Goal: Navigation & Orientation: Find specific page/section

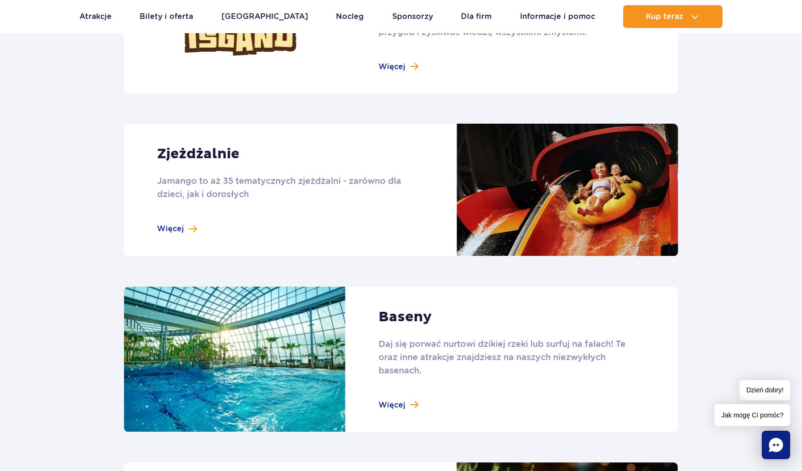
scroll to position [771, 0]
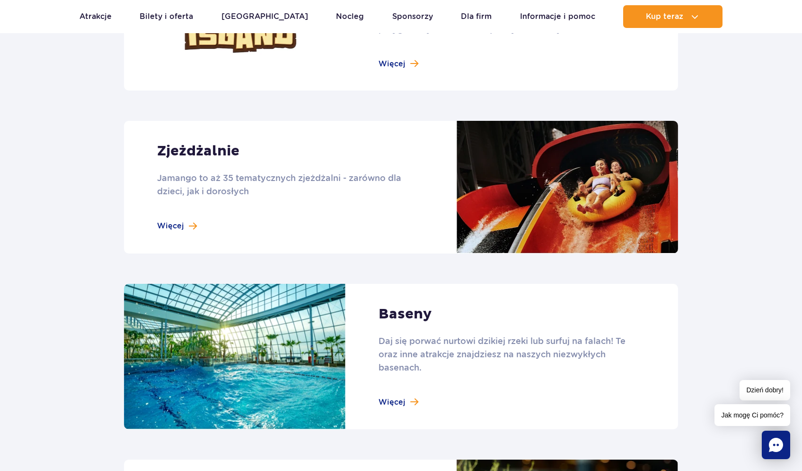
click at [181, 227] on link at bounding box center [401, 187] width 554 height 133
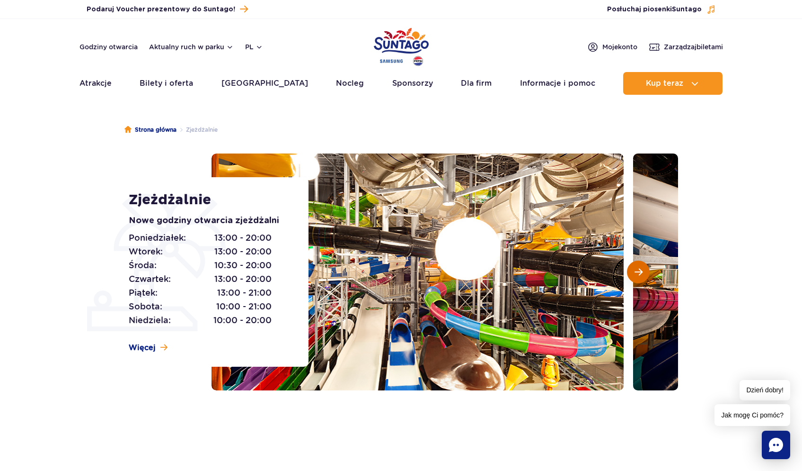
click at [641, 276] on span "Następny slajd" at bounding box center [639, 271] width 8 height 9
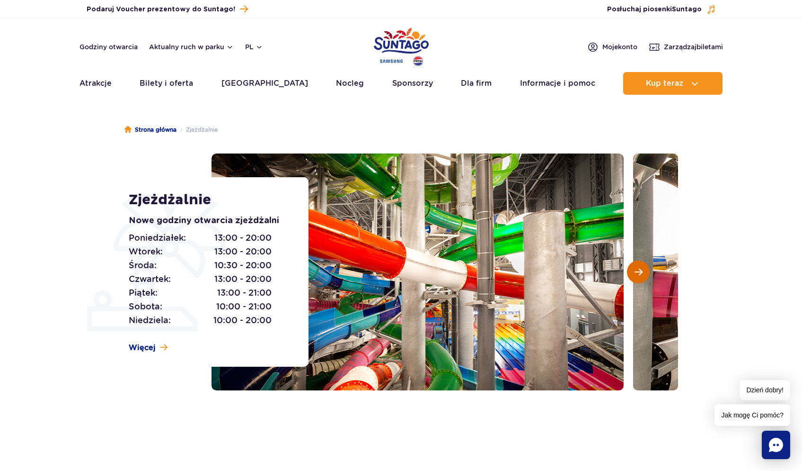
click at [641, 276] on span "Następny slajd" at bounding box center [639, 271] width 8 height 9
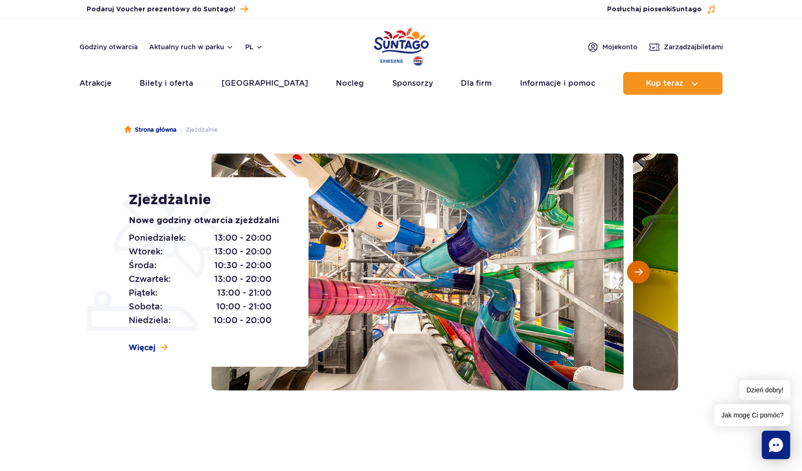
click at [641, 276] on span "Następny slajd" at bounding box center [639, 271] width 8 height 9
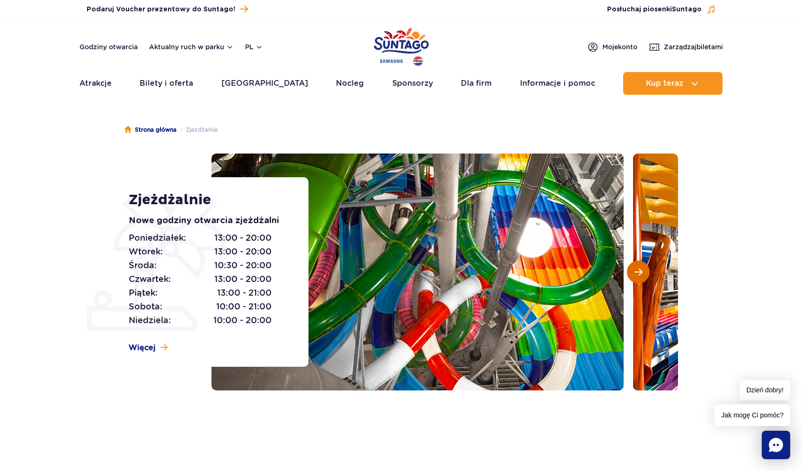
click at [641, 276] on span "Następny slajd" at bounding box center [639, 271] width 8 height 9
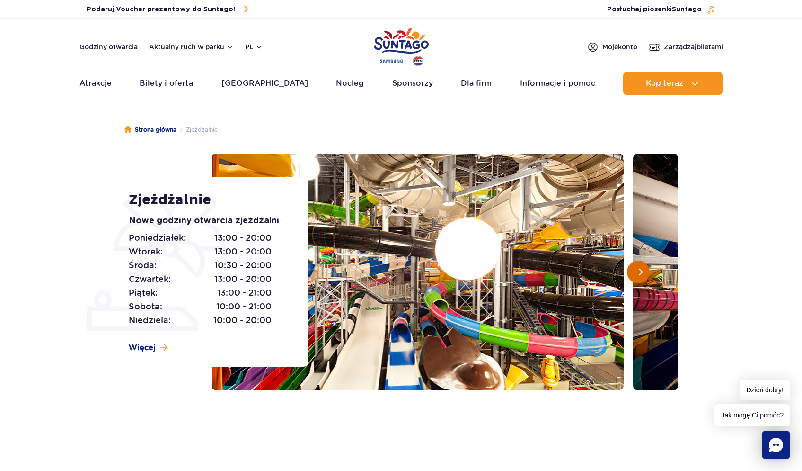
click at [641, 276] on span "Następny slajd" at bounding box center [639, 271] width 8 height 9
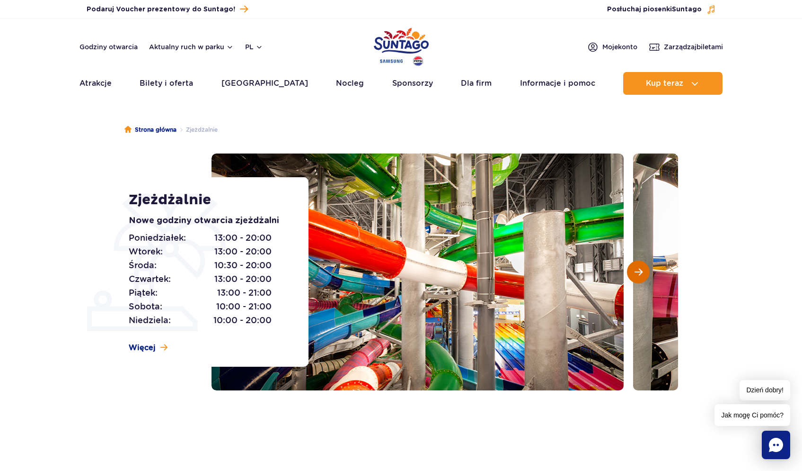
click at [641, 276] on span "Następny slajd" at bounding box center [639, 271] width 8 height 9
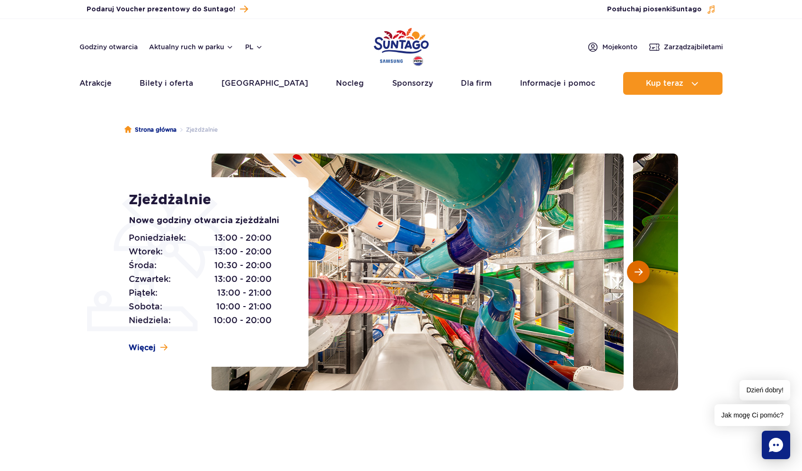
click at [641, 276] on span "Następny slajd" at bounding box center [639, 271] width 8 height 9
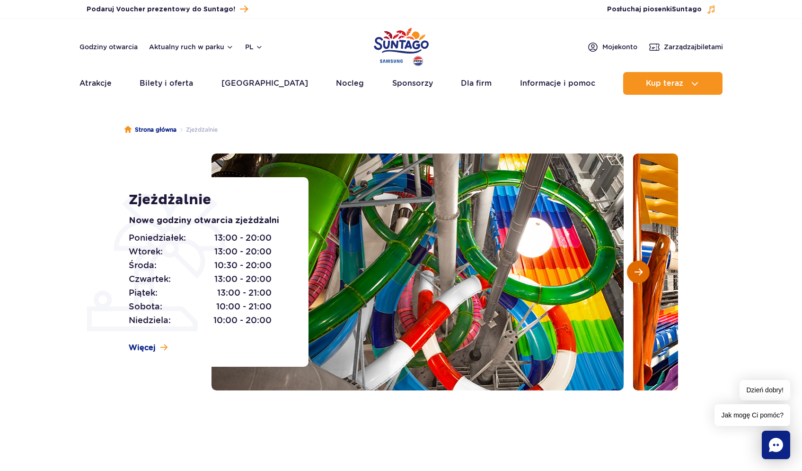
click at [641, 276] on span "Następny slajd" at bounding box center [639, 271] width 8 height 9
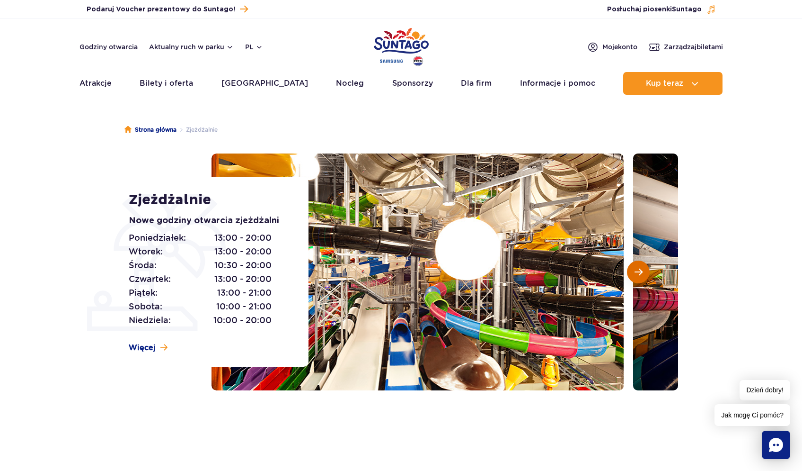
click at [641, 276] on span "Następny slajd" at bounding box center [639, 271] width 8 height 9
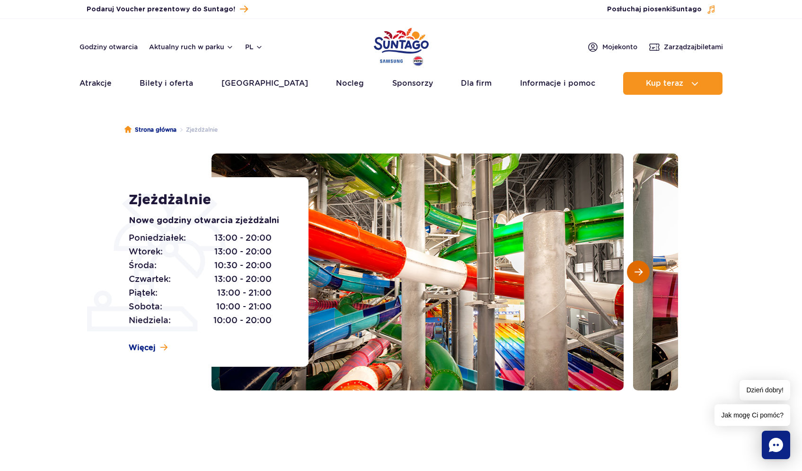
click at [641, 276] on span "Następny slajd" at bounding box center [639, 271] width 8 height 9
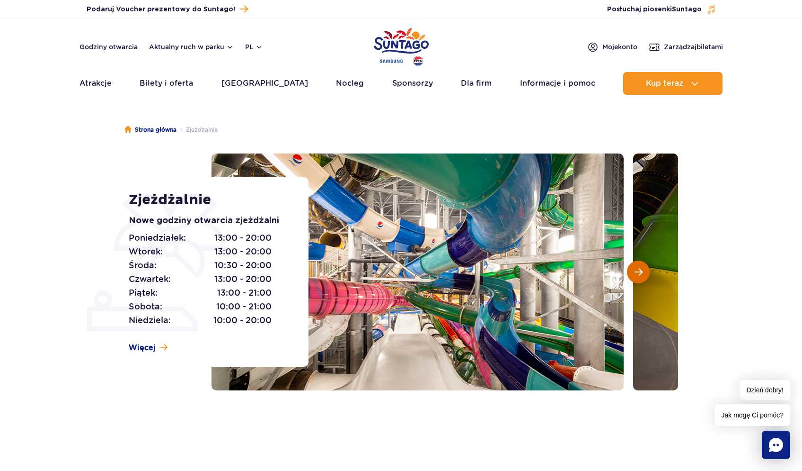
click at [641, 276] on span "Następny slajd" at bounding box center [639, 271] width 8 height 9
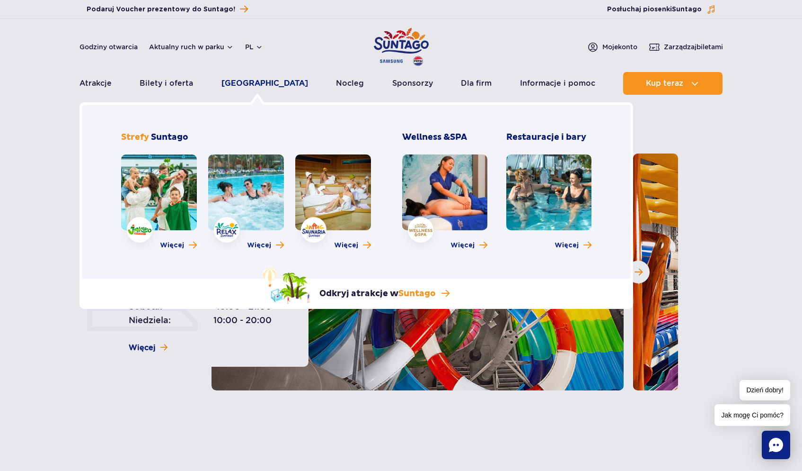
click at [250, 85] on link "[GEOGRAPHIC_DATA]" at bounding box center [265, 83] width 87 height 23
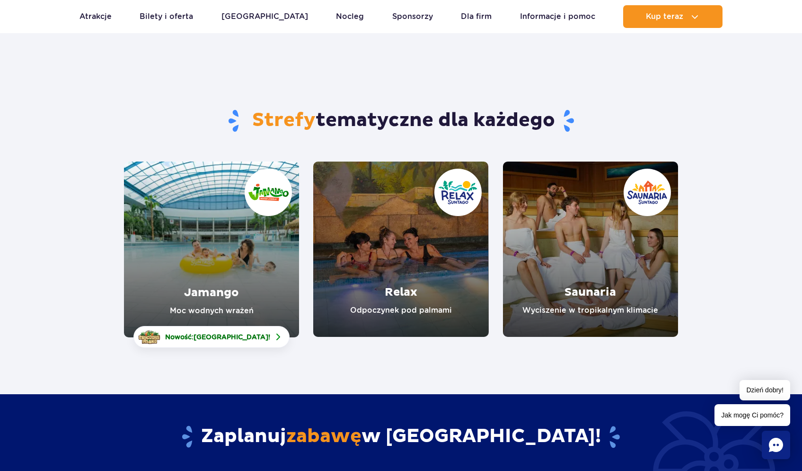
scroll to position [43, 0]
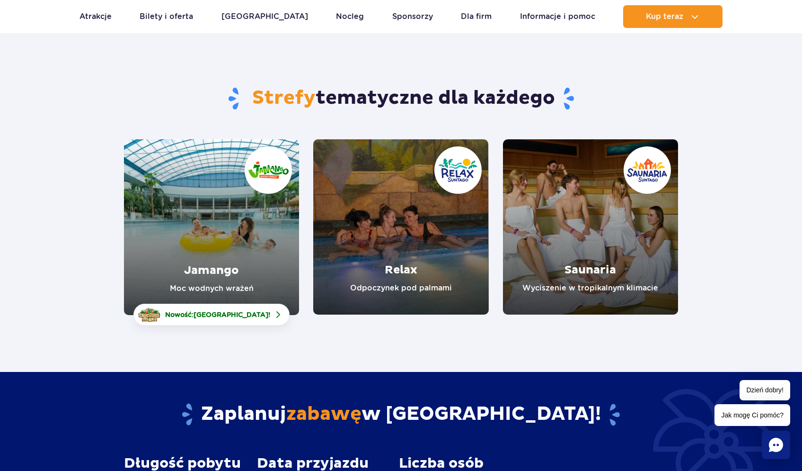
click at [370, 253] on link "Relax" at bounding box center [400, 226] width 175 height 175
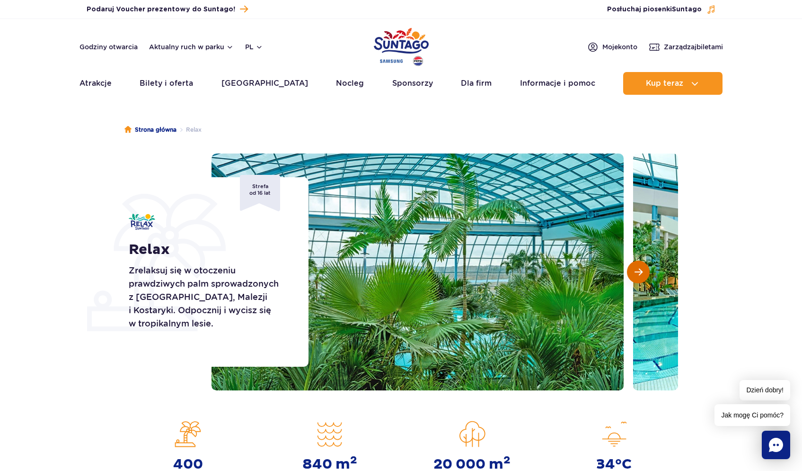
click at [640, 264] on button "Następny slajd" at bounding box center [638, 271] width 23 height 23
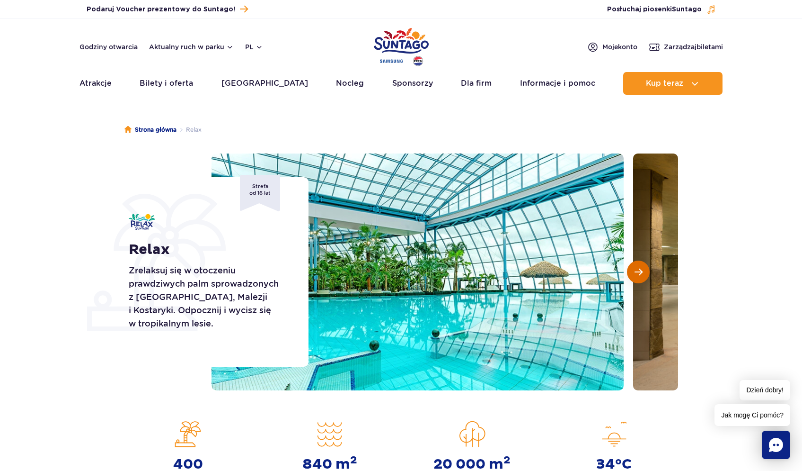
click at [640, 264] on button "Następny slajd" at bounding box center [638, 271] width 23 height 23
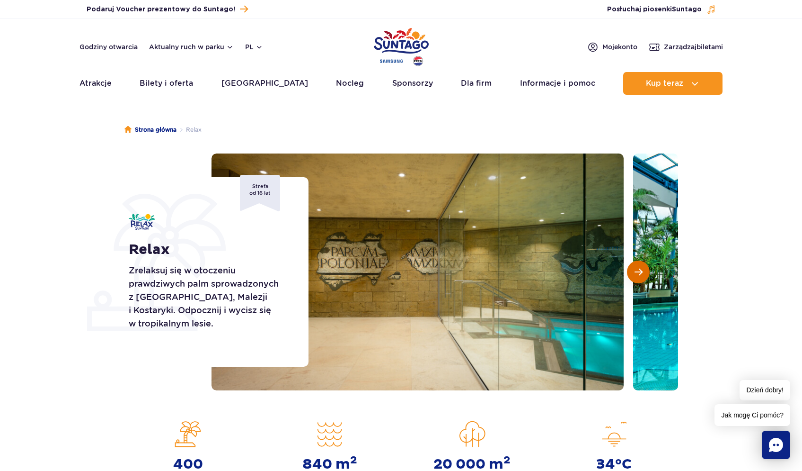
click at [640, 264] on button "Następny slajd" at bounding box center [638, 271] width 23 height 23
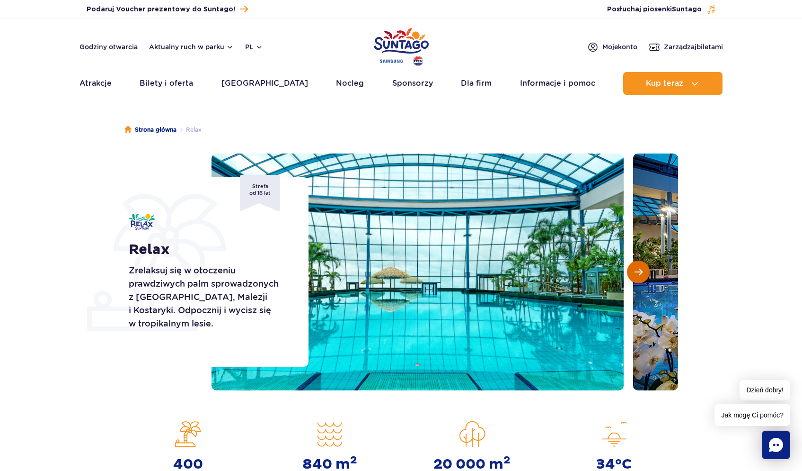
click at [640, 264] on button "Następny slajd" at bounding box center [638, 271] width 23 height 23
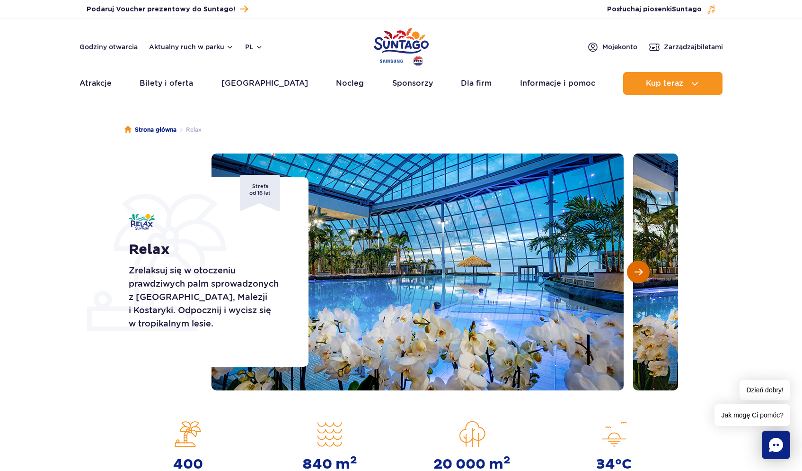
click at [640, 264] on button "Następny slajd" at bounding box center [638, 271] width 23 height 23
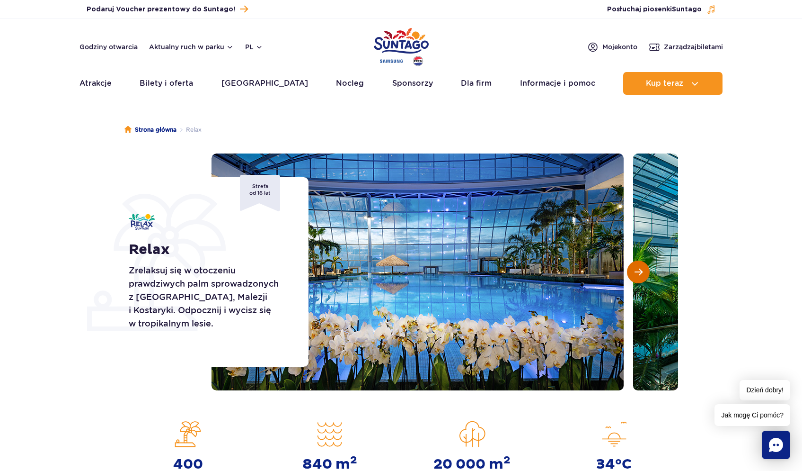
click at [640, 264] on button "Następny slajd" at bounding box center [638, 271] width 23 height 23
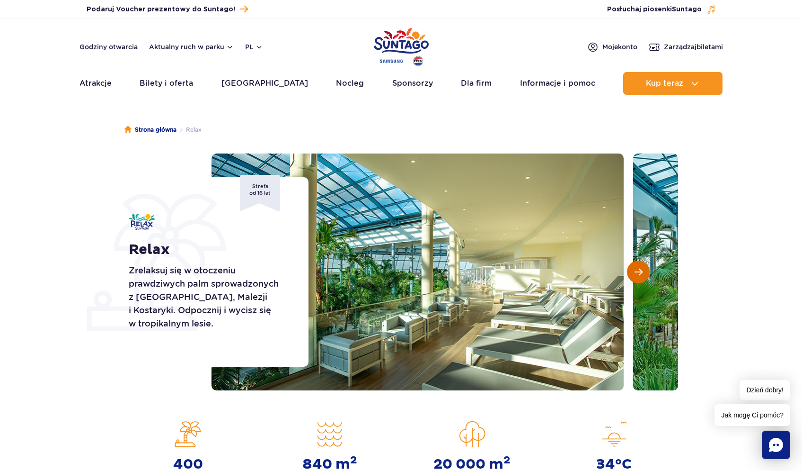
click at [640, 264] on button "Następny slajd" at bounding box center [638, 271] width 23 height 23
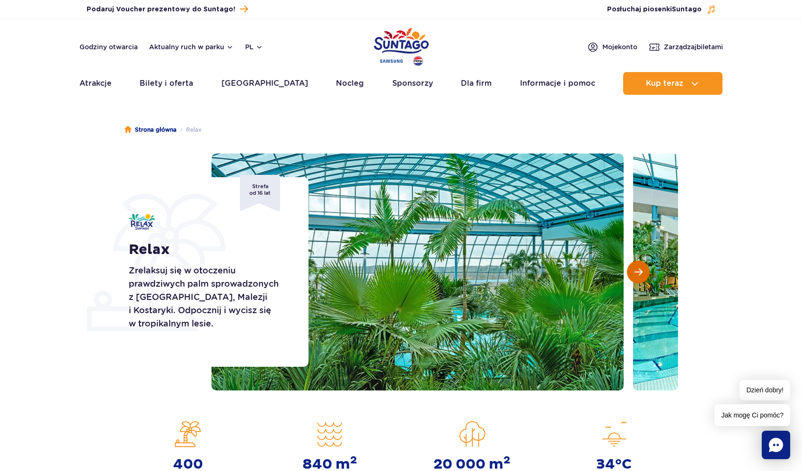
click at [640, 264] on button "Następny slajd" at bounding box center [638, 271] width 23 height 23
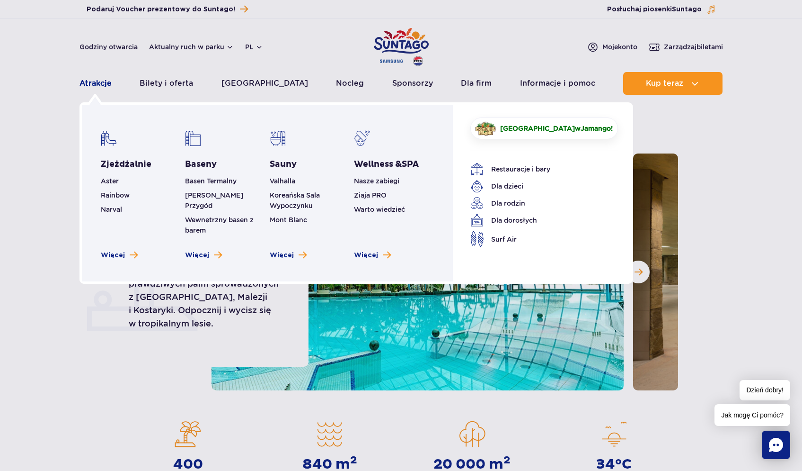
click at [95, 80] on link "Atrakcje" at bounding box center [96, 83] width 32 height 23
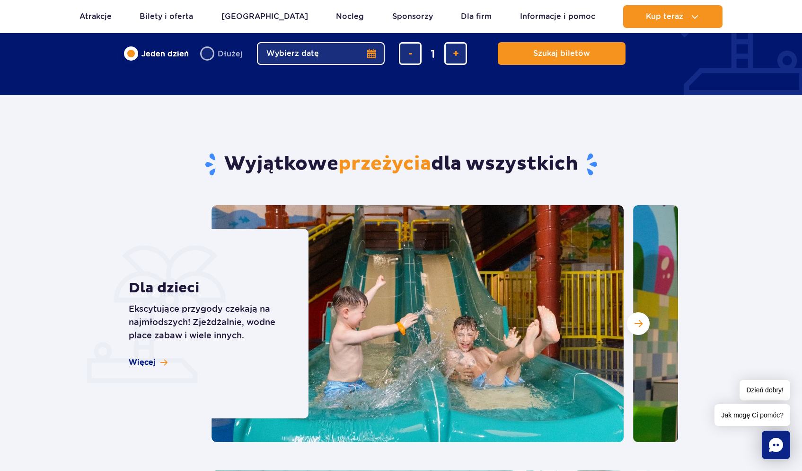
scroll to position [543, 0]
